Goal: Complete application form: Complete application form

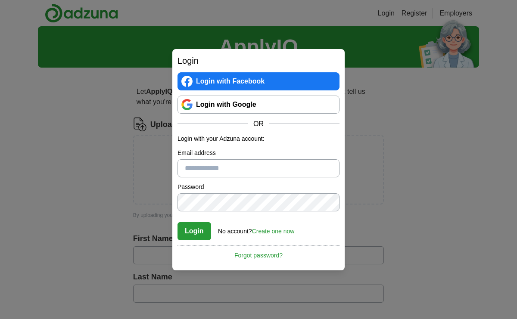
click at [236, 103] on link "Login with Google" at bounding box center [259, 105] width 162 height 18
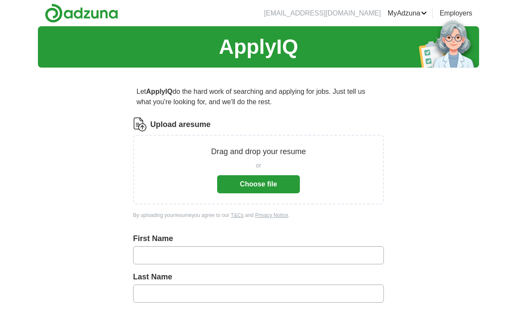
click at [263, 184] on button "Choose file" at bounding box center [258, 184] width 83 height 18
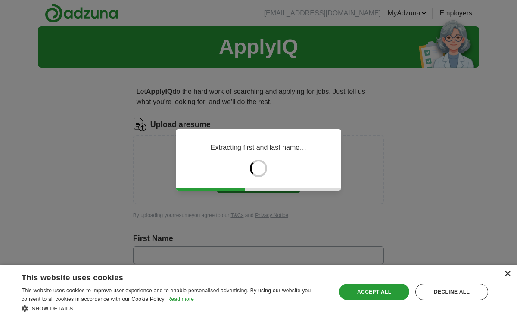
click at [507, 276] on div "×" at bounding box center [507, 274] width 6 height 6
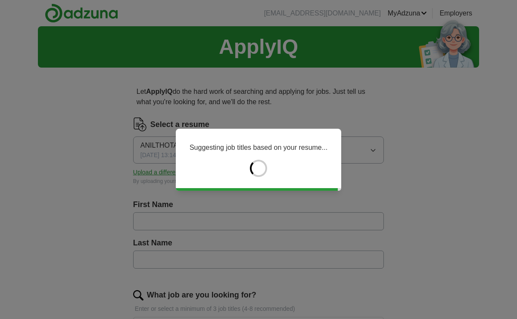
type input "***"
type input "*****"
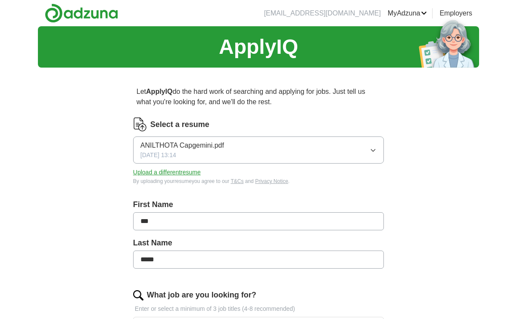
click at [194, 172] on button "Upload a different resume" at bounding box center [167, 172] width 68 height 9
click at [165, 225] on input "***" at bounding box center [258, 222] width 251 height 18
type input "**********"
type input "*****"
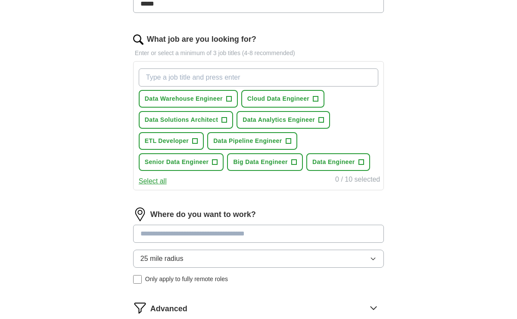
scroll to position [258, 0]
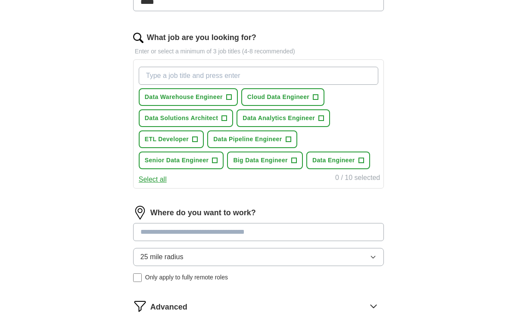
click at [200, 231] on input at bounding box center [258, 232] width 251 height 18
click at [231, 255] on div "Where do you want to work? 25 mile radius Only apply to fully remote roles" at bounding box center [258, 247] width 251 height 83
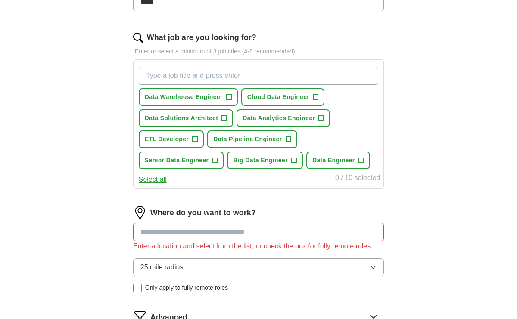
click at [222, 264] on button "25 mile radius" at bounding box center [258, 268] width 251 height 18
click at [204, 282] on div "Only in" at bounding box center [259, 287] width 236 height 10
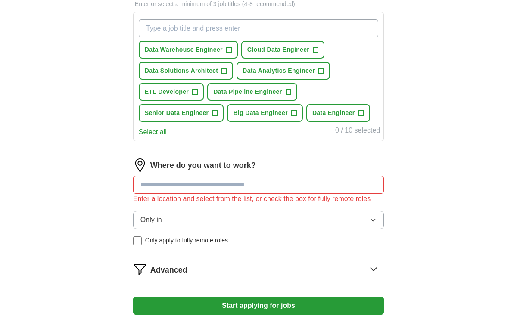
scroll to position [306, 0]
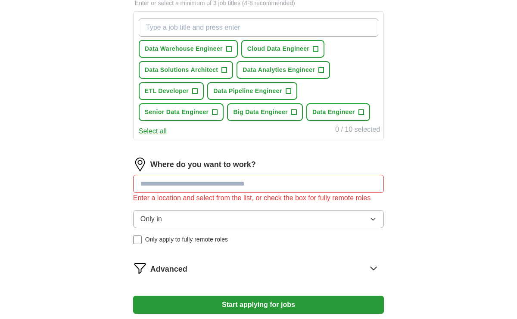
click at [225, 188] on input at bounding box center [258, 184] width 251 height 18
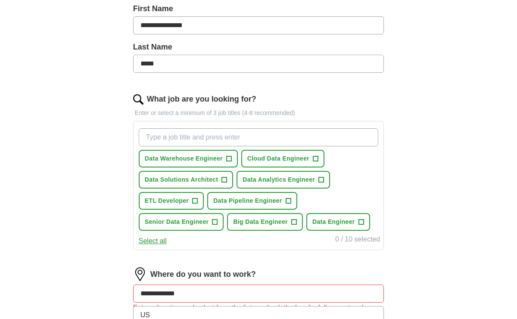
scroll to position [203, 0]
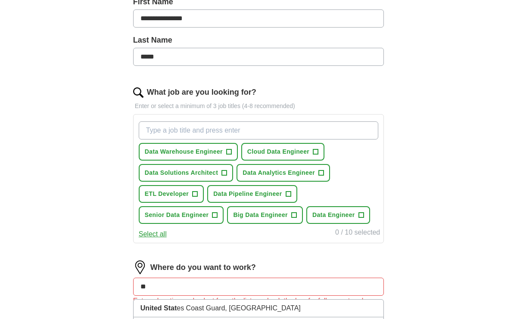
type input "*"
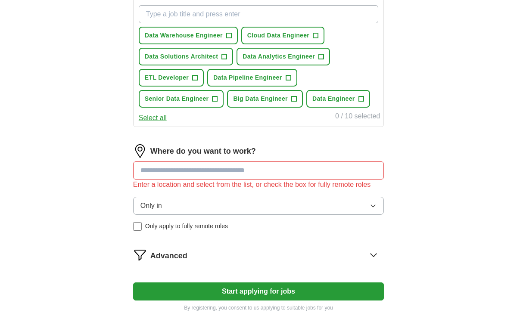
scroll to position [325, 0]
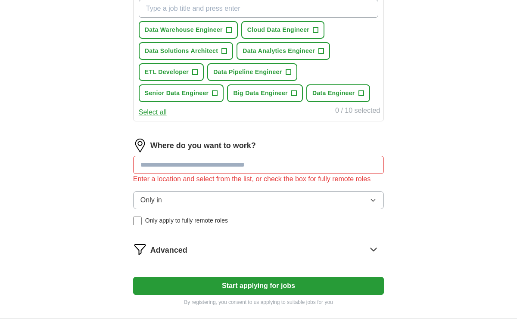
click at [238, 201] on button "Only in" at bounding box center [258, 200] width 251 height 18
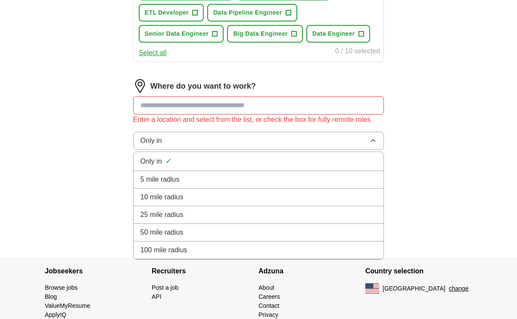
scroll to position [411, 0]
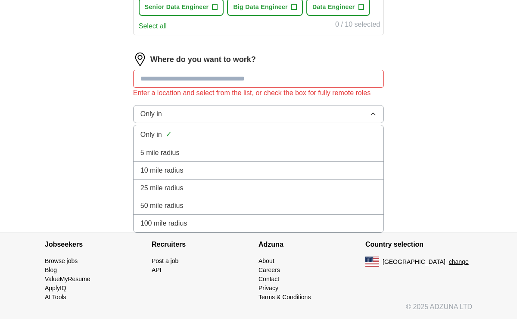
click at [220, 223] on div "100 mile radius" at bounding box center [259, 224] width 236 height 10
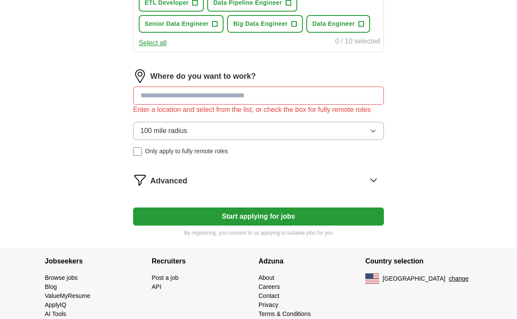
scroll to position [394, 0]
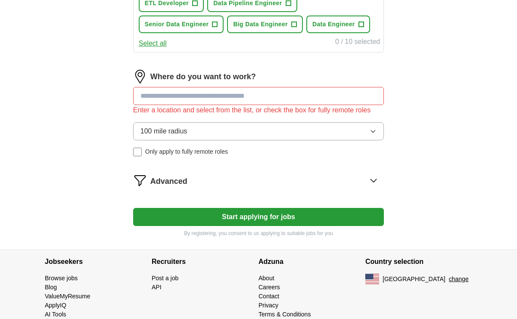
click at [229, 100] on input at bounding box center [258, 96] width 251 height 18
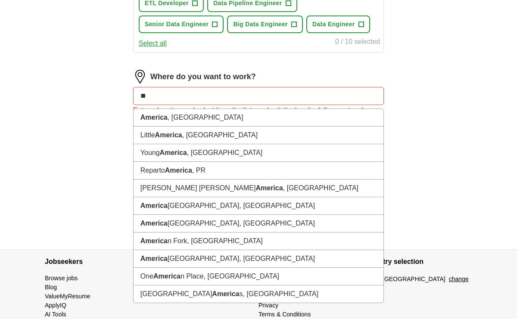
type input "*"
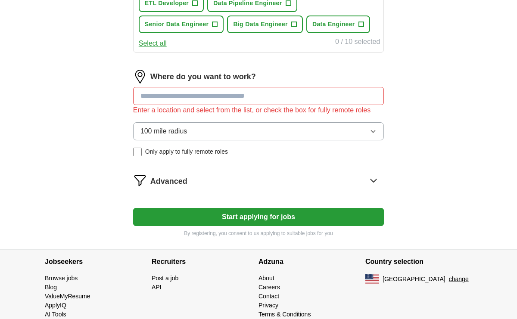
click at [217, 176] on div "Advanced" at bounding box center [267, 181] width 234 height 14
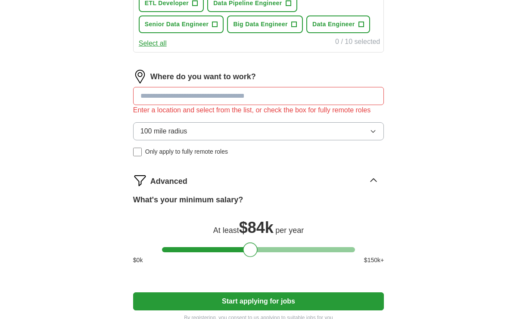
drag, startPoint x: 183, startPoint y: 250, endPoint x: 250, endPoint y: 252, distance: 67.3
click at [250, 252] on div at bounding box center [258, 249] width 193 height 5
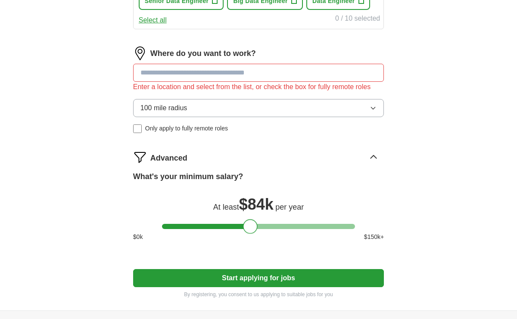
scroll to position [430, 0]
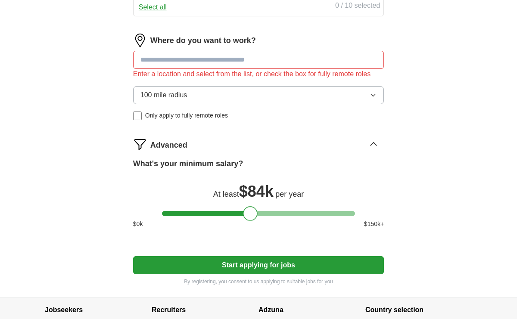
click at [254, 270] on button "Start applying for jobs" at bounding box center [258, 265] width 251 height 18
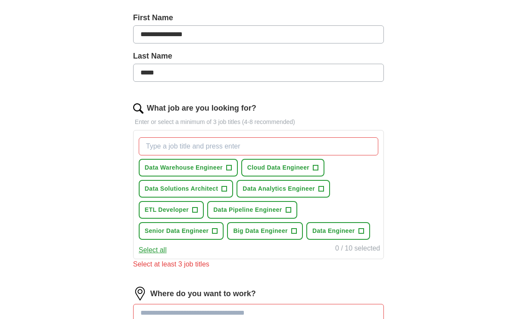
scroll to position [190, 0]
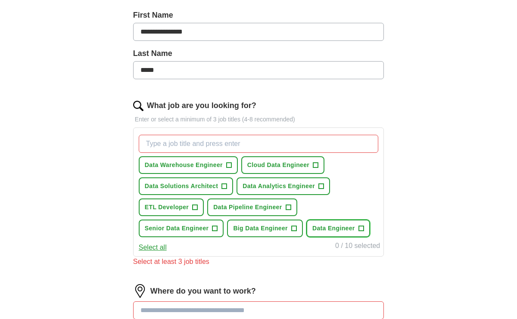
click at [341, 227] on span "Data Engineer" at bounding box center [334, 228] width 43 height 9
click at [269, 231] on span "Big Data Engineer" at bounding box center [260, 228] width 55 height 9
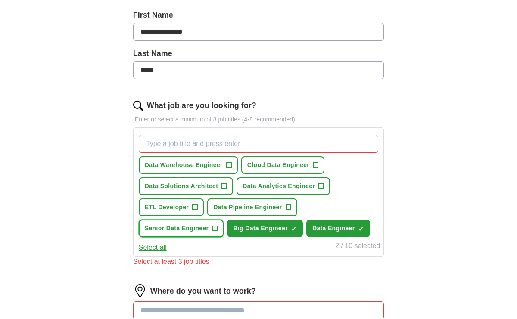
click at [213, 228] on span "+" at bounding box center [215, 228] width 5 height 7
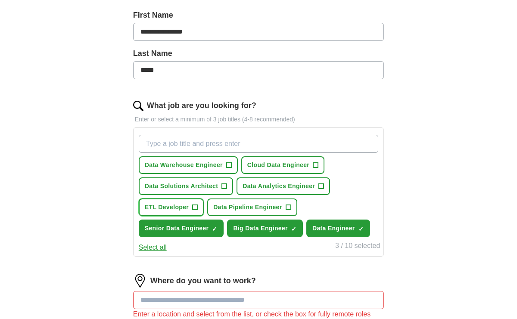
click at [195, 210] on span "+" at bounding box center [195, 207] width 5 height 7
click at [262, 209] on span "Data Pipeline Engineer" at bounding box center [247, 207] width 69 height 9
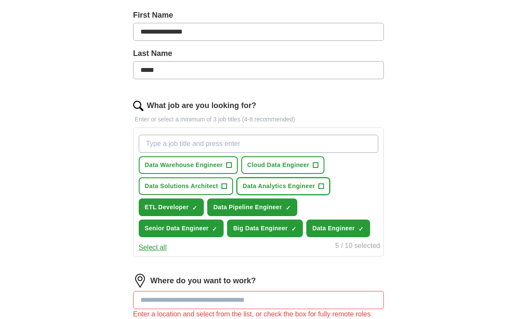
click at [278, 192] on button "Data Analytics Engineer +" at bounding box center [284, 187] width 94 height 18
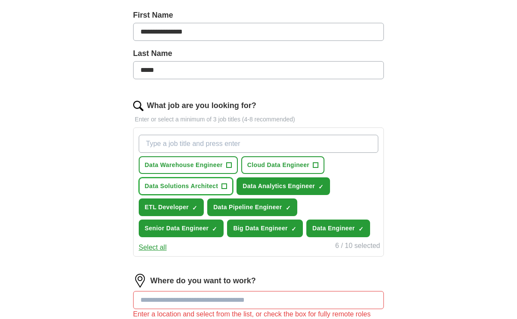
click at [213, 185] on span "Data Solutions Architect" at bounding box center [181, 186] width 73 height 9
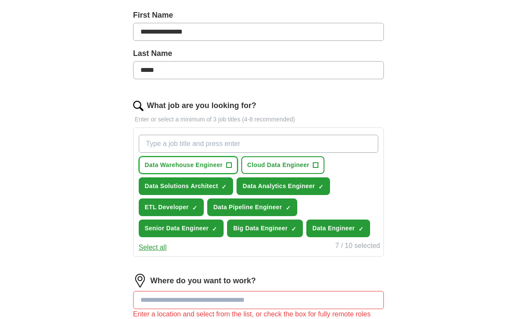
click at [215, 173] on button "Data Warehouse Engineer +" at bounding box center [188, 165] width 99 height 18
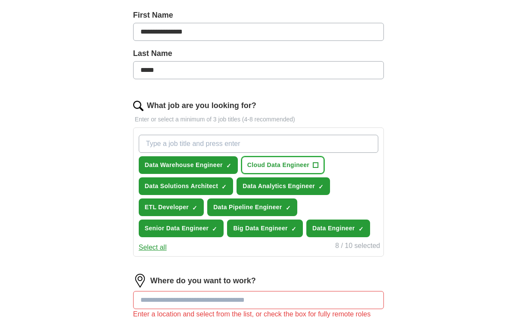
click at [270, 163] on span "Cloud Data Engineer" at bounding box center [278, 165] width 62 height 9
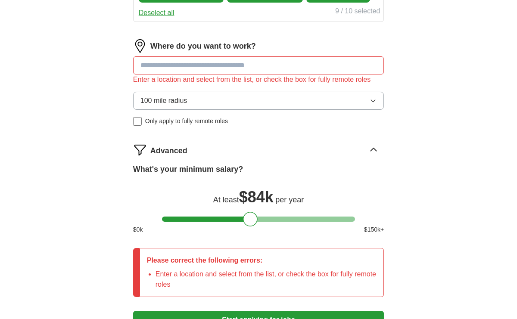
scroll to position [425, 0]
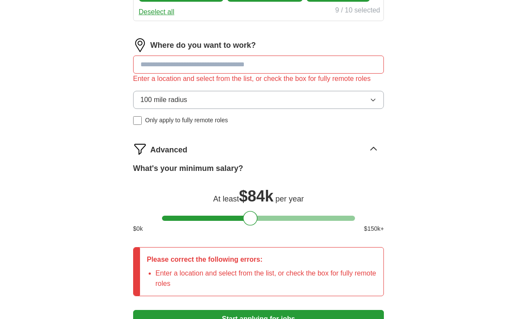
click at [273, 66] on input at bounding box center [258, 65] width 251 height 18
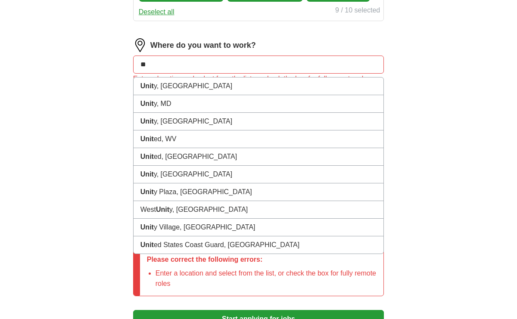
type input "*"
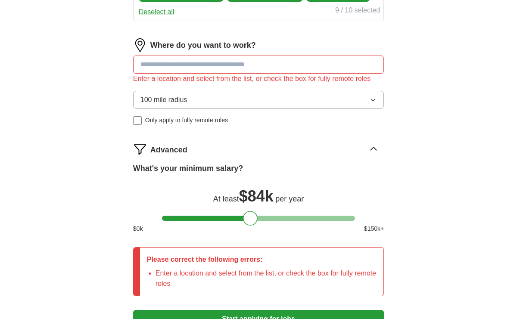
type input "*"
click at [237, 97] on button "100 mile radius" at bounding box center [258, 100] width 251 height 18
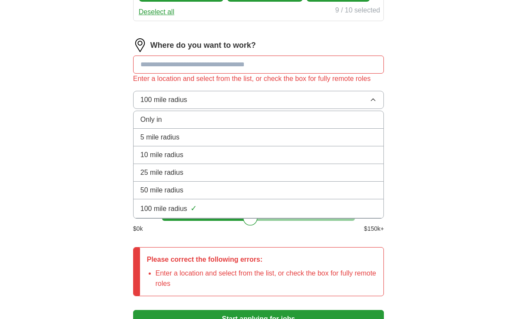
click at [221, 119] on div "Only in" at bounding box center [259, 120] width 236 height 10
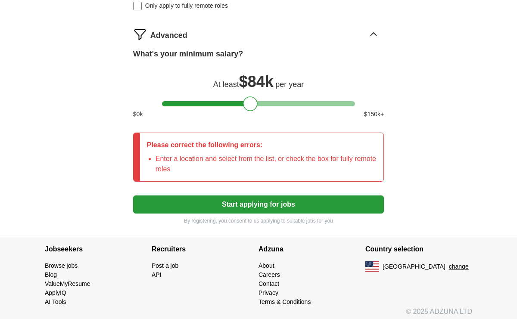
scroll to position [545, 0]
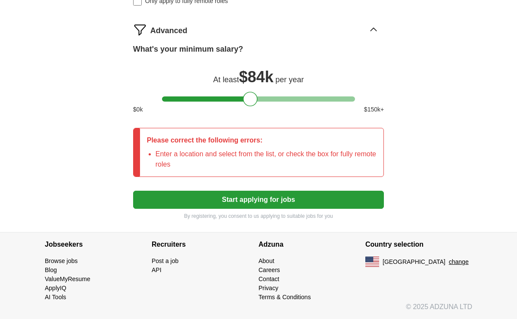
click at [263, 198] on button "Start applying for jobs" at bounding box center [258, 200] width 251 height 18
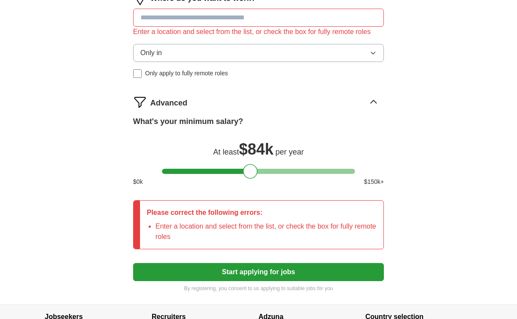
scroll to position [449, 0]
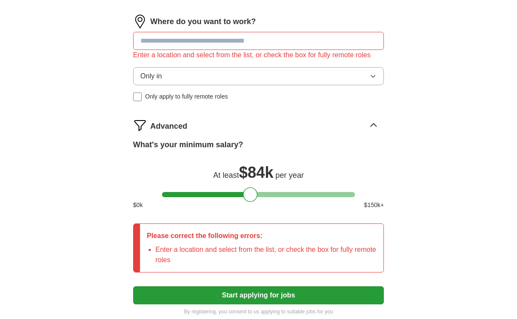
click at [193, 39] on input at bounding box center [258, 41] width 251 height 18
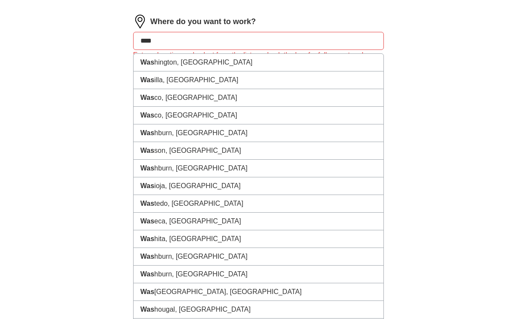
type input "*****"
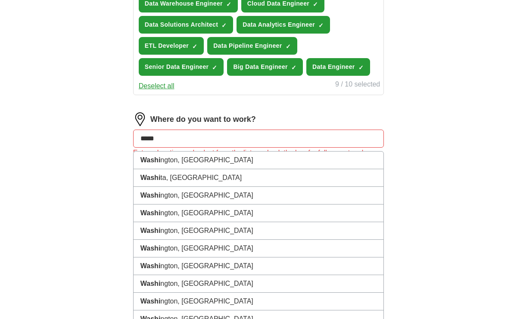
scroll to position [350, 0]
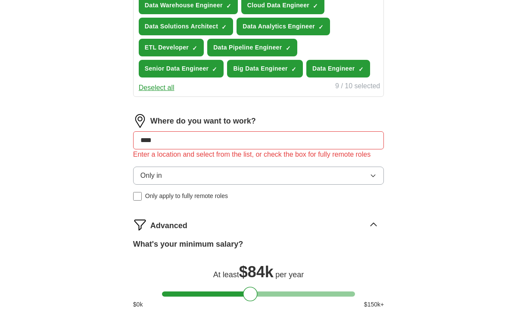
type input "*****"
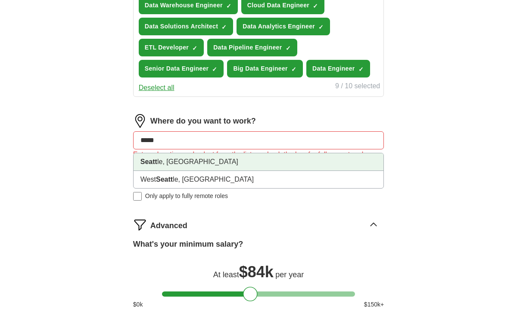
click at [189, 159] on li "Seatt le, [GEOGRAPHIC_DATA]" at bounding box center [259, 162] width 250 height 18
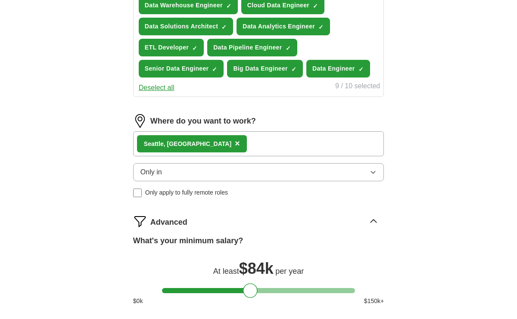
click at [178, 176] on button "Only in" at bounding box center [258, 172] width 251 height 18
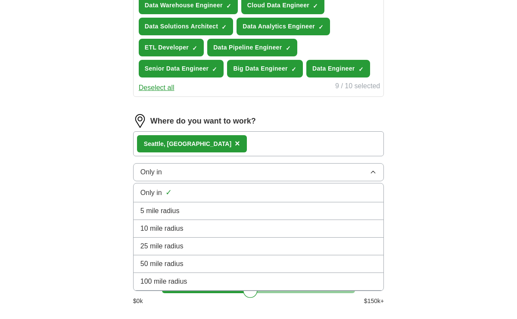
click at [180, 195] on div "Only in ✓" at bounding box center [259, 193] width 236 height 12
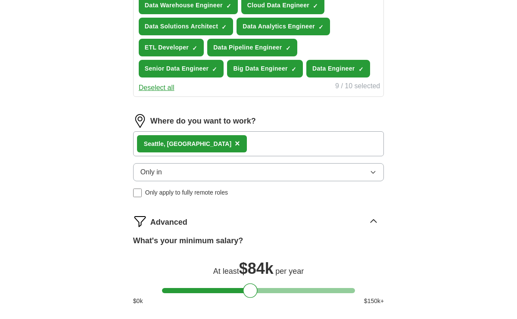
click at [303, 172] on button "Only in" at bounding box center [258, 172] width 251 height 18
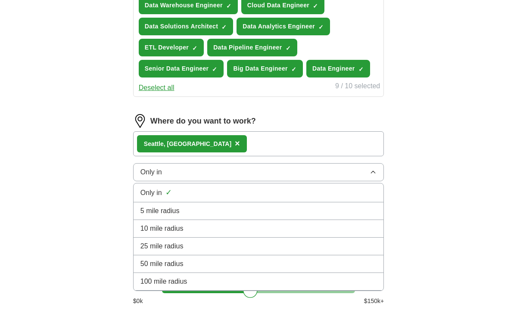
click at [210, 279] on div "100 mile radius" at bounding box center [259, 282] width 236 height 10
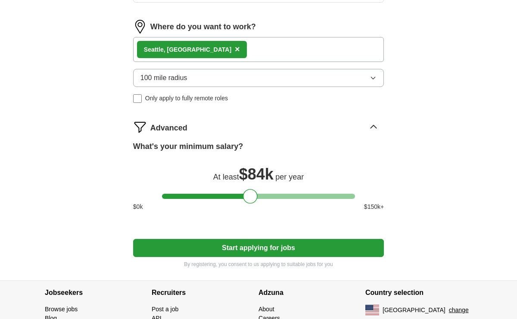
scroll to position [492, 0]
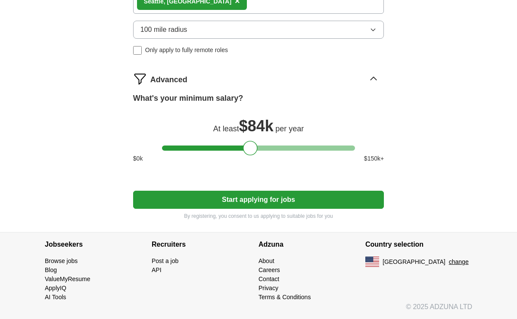
click at [266, 200] on button "Start applying for jobs" at bounding box center [258, 200] width 251 height 18
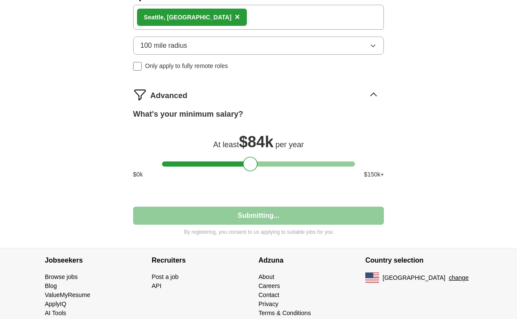
select select "**"
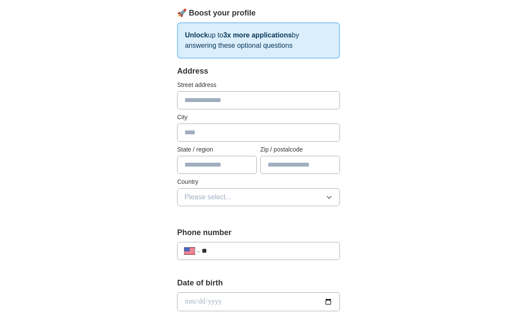
scroll to position [133, 0]
click at [260, 102] on input "text" at bounding box center [258, 100] width 163 height 18
type input "**********"
type input "******"
type input "**********"
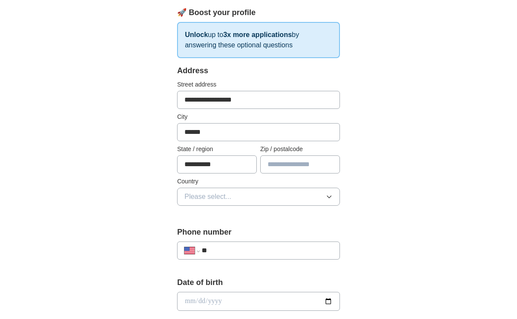
type input "*****"
click at [242, 203] on button "Please select..." at bounding box center [258, 197] width 163 height 18
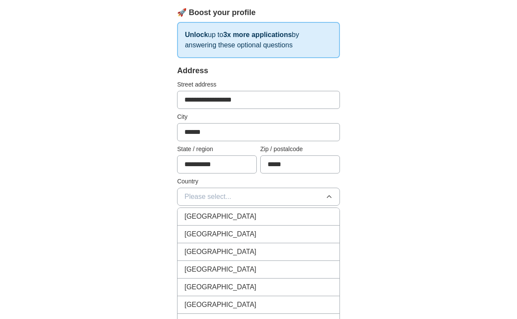
click at [228, 231] on div "[GEOGRAPHIC_DATA]" at bounding box center [259, 234] width 148 height 10
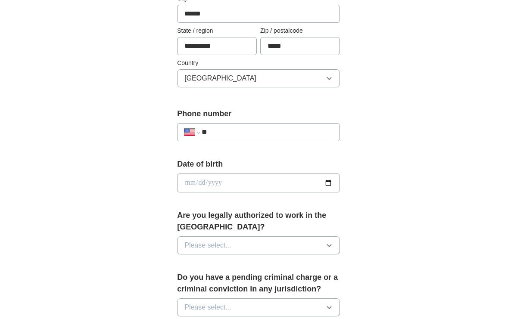
scroll to position [264, 0]
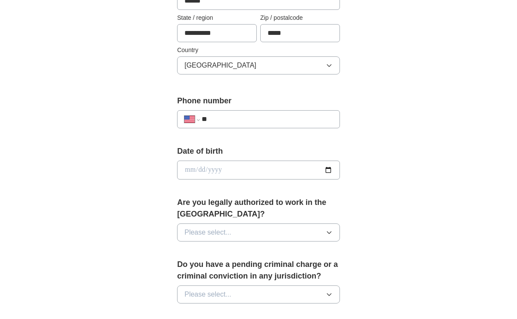
click at [238, 113] on div "**********" at bounding box center [258, 119] width 163 height 18
click at [232, 122] on input "**" at bounding box center [267, 119] width 131 height 10
type input "**********"
click at [257, 177] on input "date" at bounding box center [258, 170] width 163 height 19
click at [329, 172] on input "date" at bounding box center [258, 170] width 163 height 19
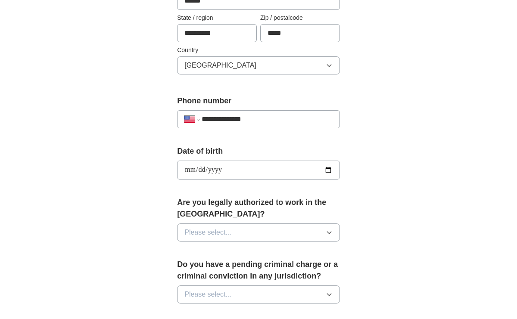
type input "**********"
click at [225, 235] on span "Please select..." at bounding box center [208, 233] width 47 height 10
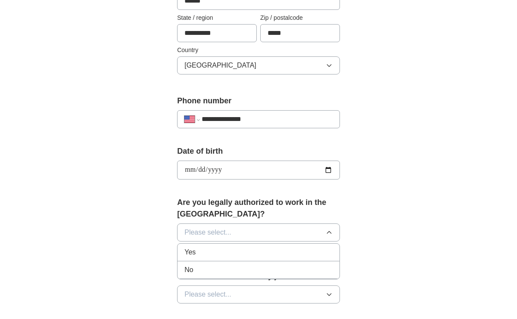
click at [214, 254] on div "Yes" at bounding box center [259, 252] width 148 height 10
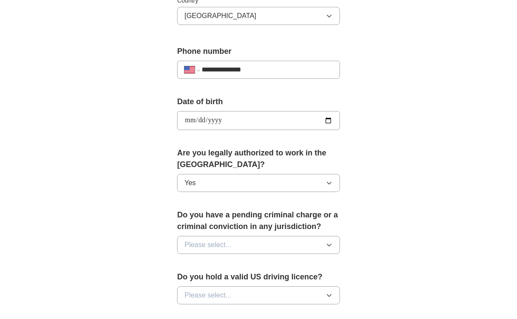
scroll to position [356, 0]
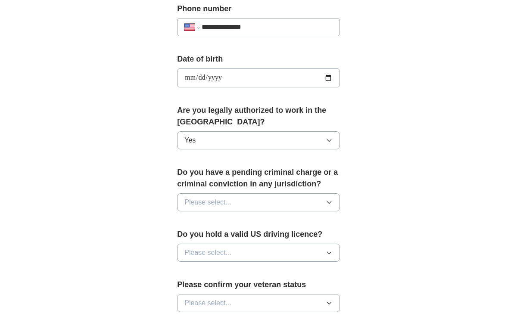
click at [235, 203] on button "Please select..." at bounding box center [258, 203] width 163 height 18
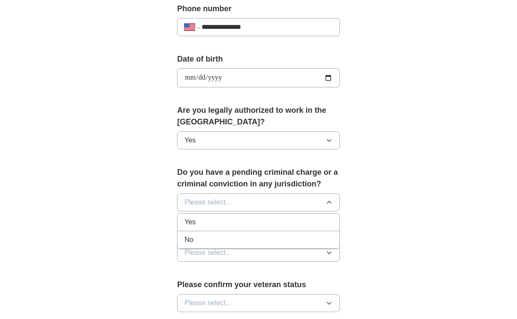
click at [222, 238] on div "No" at bounding box center [259, 240] width 148 height 10
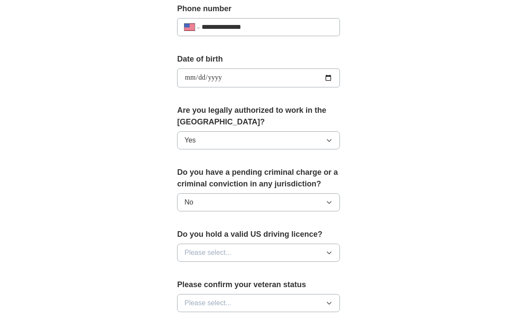
click at [225, 253] on span "Please select..." at bounding box center [208, 253] width 47 height 10
click at [219, 273] on div "Yes" at bounding box center [259, 273] width 148 height 10
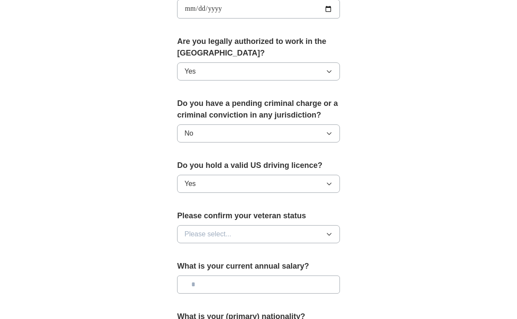
scroll to position [441, 0]
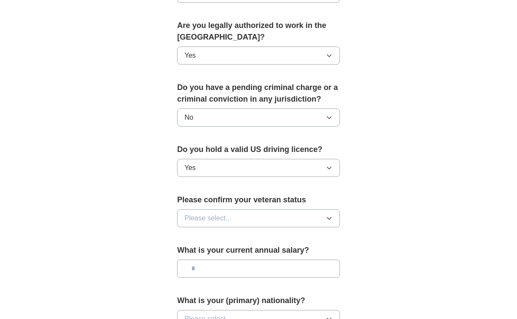
click at [225, 220] on span "Please select..." at bounding box center [208, 218] width 47 height 10
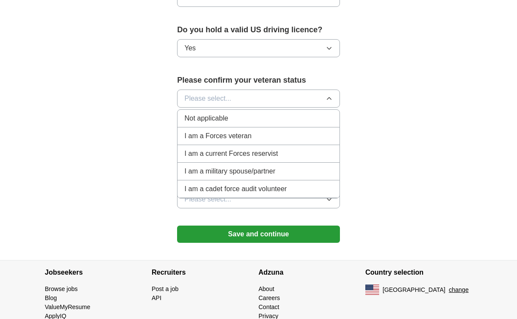
scroll to position [563, 0]
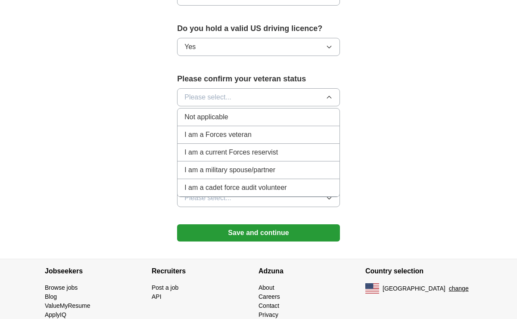
click at [237, 118] on div "Not applicable" at bounding box center [259, 117] width 148 height 10
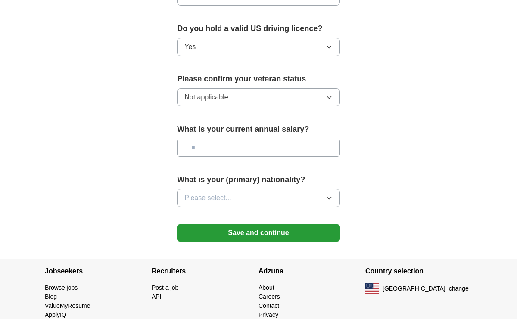
click at [236, 153] on input "text" at bounding box center [258, 148] width 163 height 18
type input "**"
type input "*******"
click at [243, 197] on button "Please select..." at bounding box center [258, 198] width 163 height 18
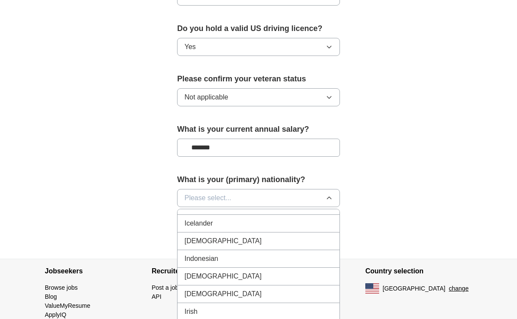
scroll to position [1374, 0]
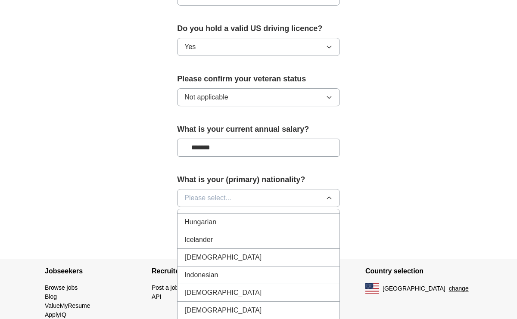
click at [216, 253] on div "[DEMOGRAPHIC_DATA]" at bounding box center [259, 258] width 148 height 10
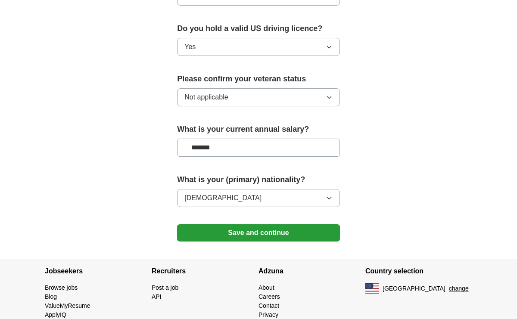
click at [235, 231] on button "Save and continue" at bounding box center [258, 233] width 163 height 17
